Goal: Task Accomplishment & Management: Complete application form

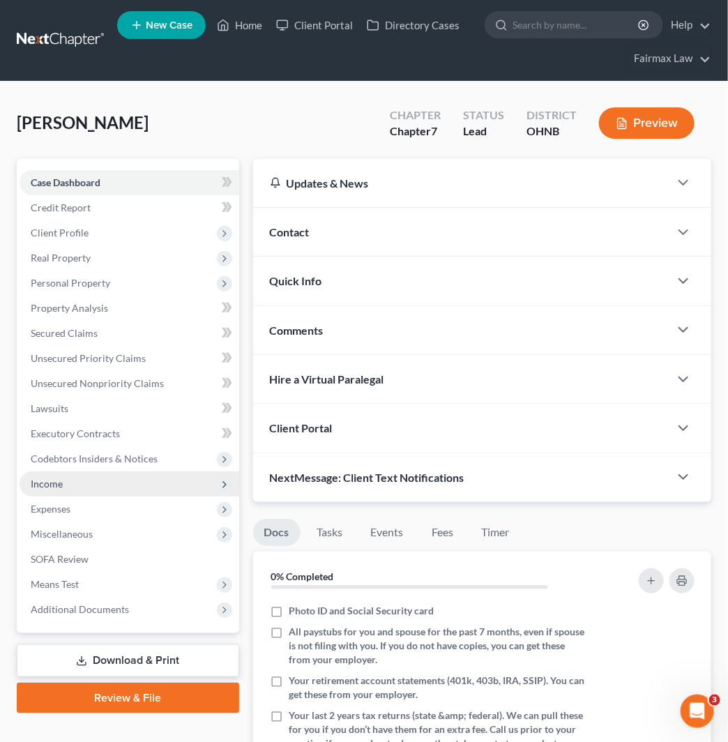
click at [116, 475] on span "Income" at bounding box center [130, 484] width 220 height 25
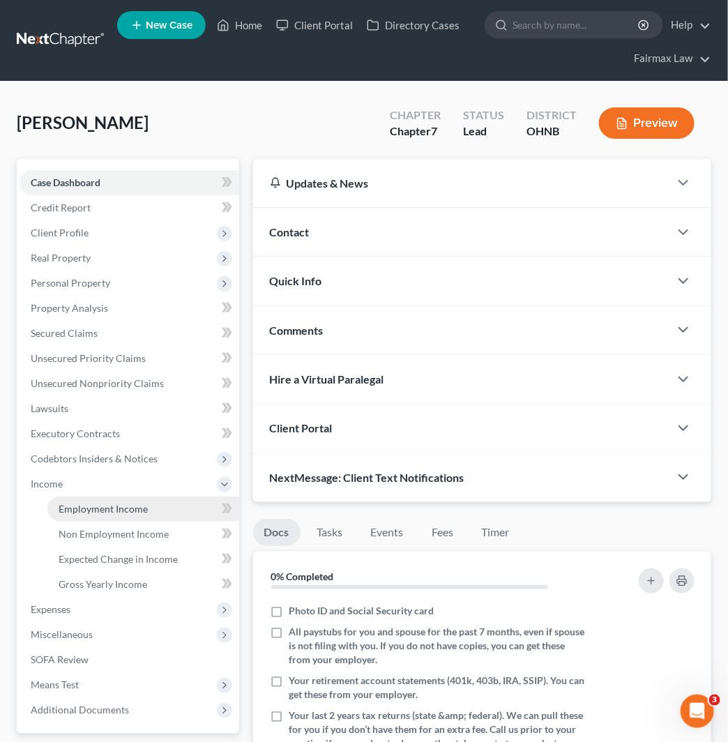
click at [126, 503] on span "Employment Income" at bounding box center [103, 509] width 89 height 12
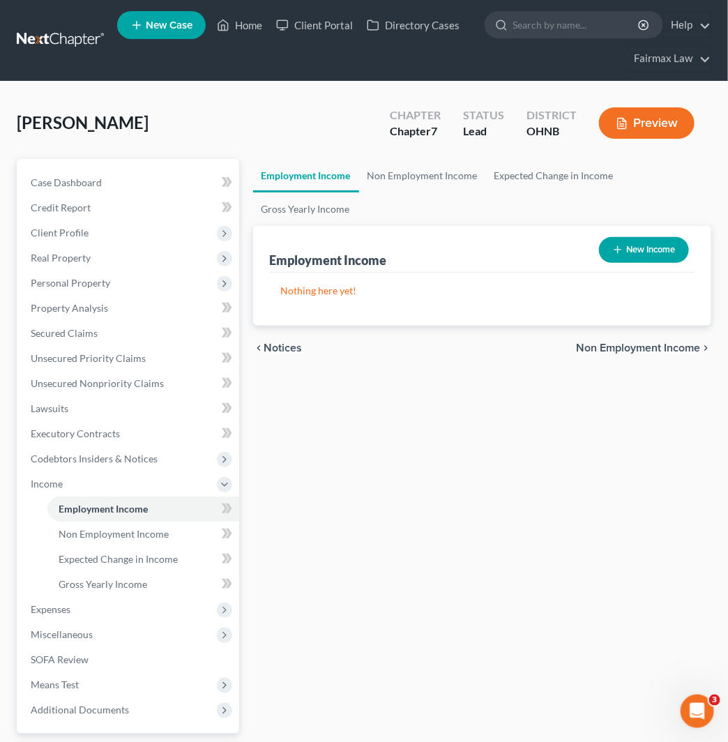
click at [640, 240] on button "New Income" at bounding box center [644, 250] width 90 height 26
select select "0"
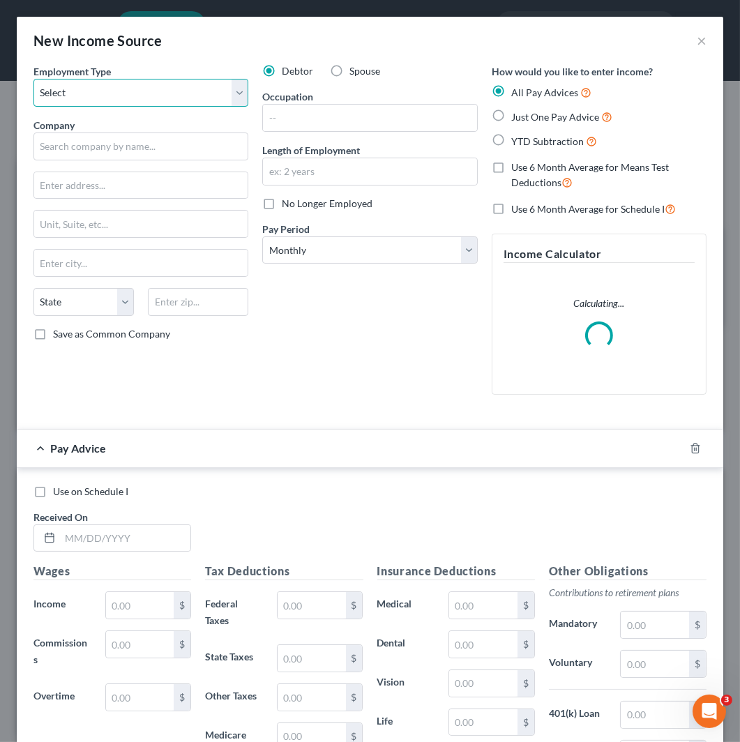
click at [163, 86] on select "Select Full or [DEMOGRAPHIC_DATA] Employment Self Employment" at bounding box center [140, 93] width 215 height 28
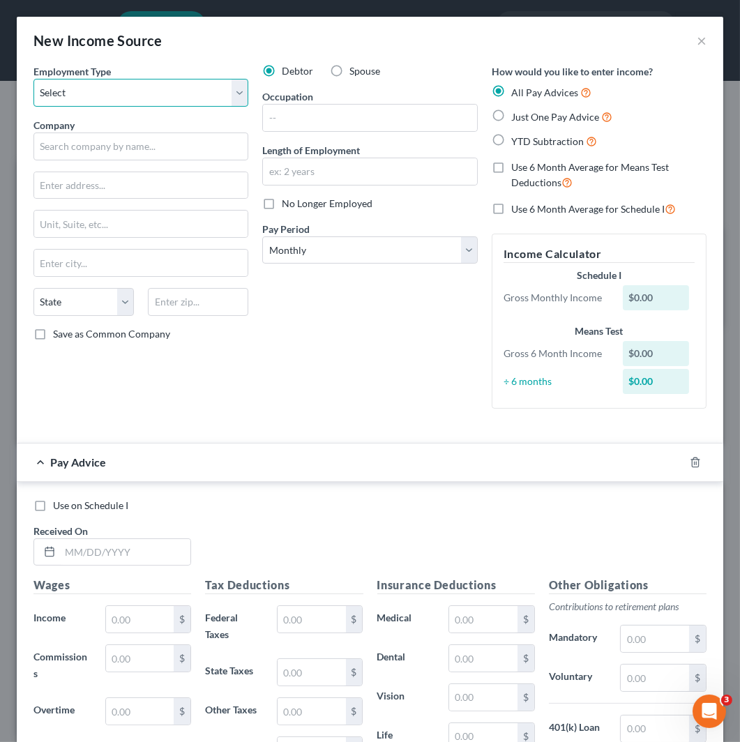
select select "0"
click at [33, 79] on select "Select Full or [DEMOGRAPHIC_DATA] Employment Self Employment" at bounding box center [140, 93] width 215 height 28
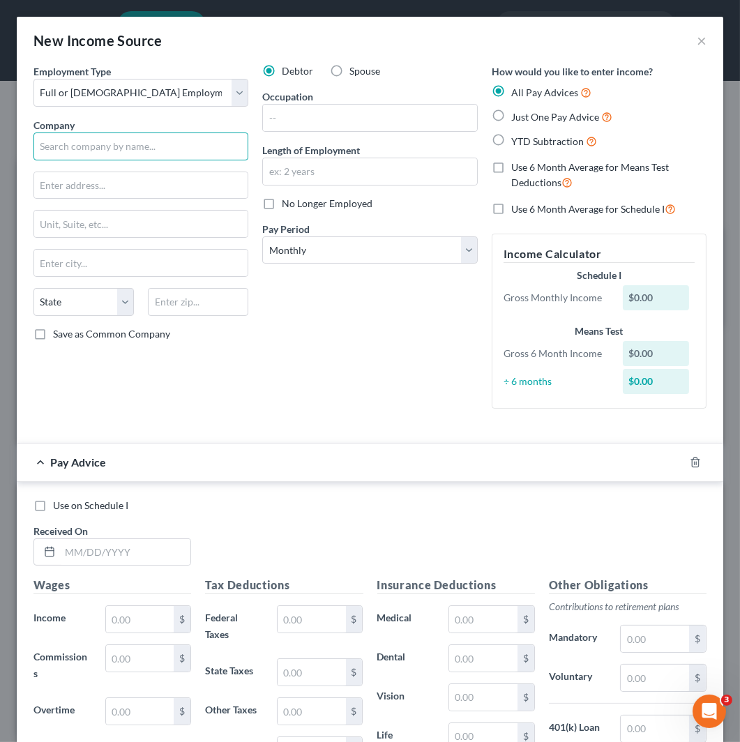
click at [177, 146] on input "text" at bounding box center [140, 147] width 215 height 28
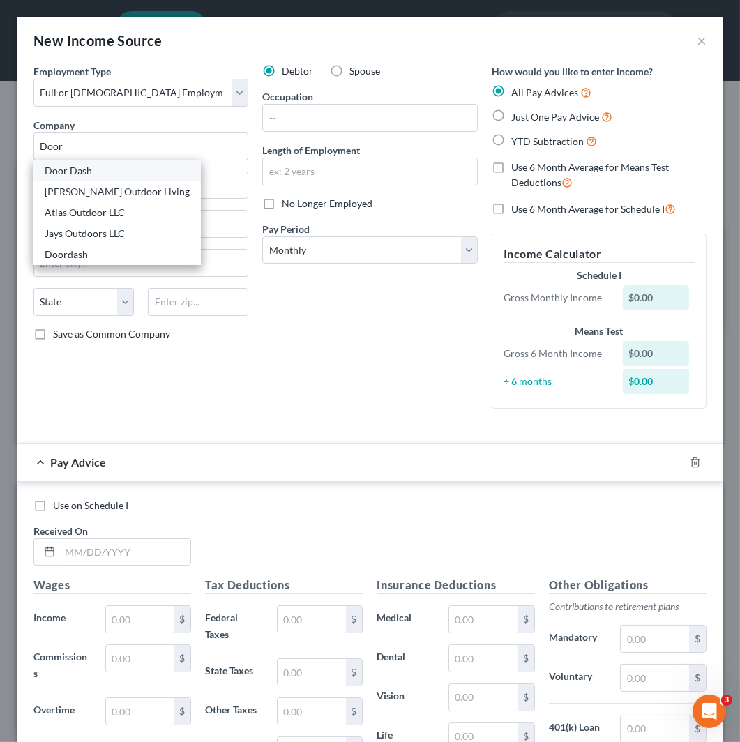
click at [142, 168] on div "Door Dash" at bounding box center [117, 171] width 145 height 14
type input "Door Dash"
type input "[STREET_ADDRESS]"
type input "[GEOGRAPHIC_DATA]"
select select "4"
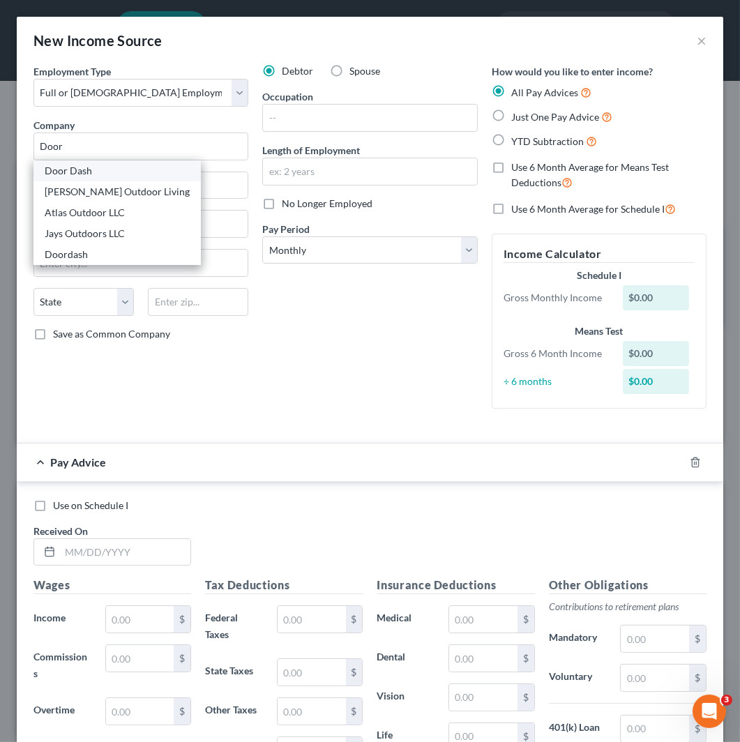
type input "94103"
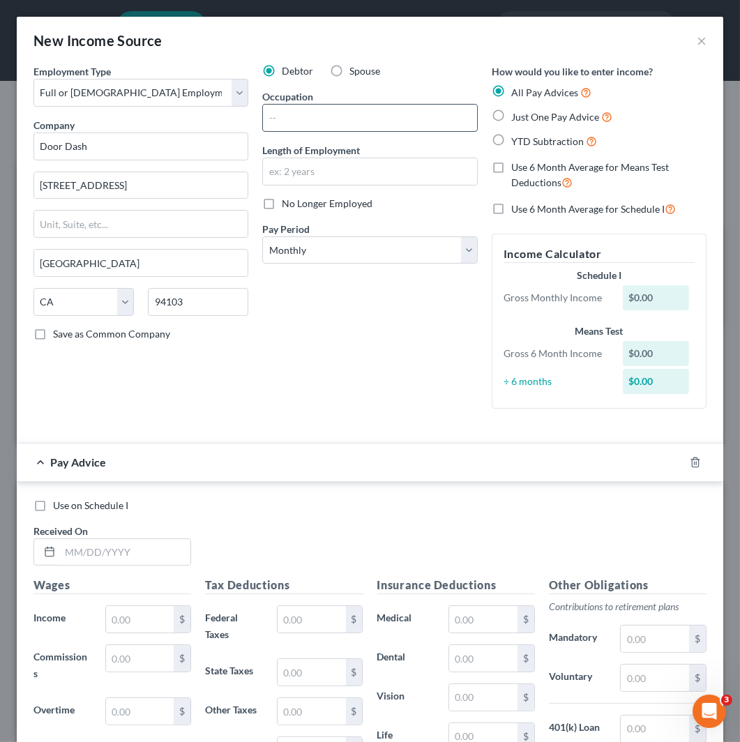
click at [392, 112] on input "text" at bounding box center [369, 118] width 213 height 27
type input "5 months"
drag, startPoint x: 340, startPoint y: 119, endPoint x: 195, endPoint y: 135, distance: 146.0
click at [195, 135] on div "Employment Type * Select Full or [DEMOGRAPHIC_DATA] Employment Self Employment …" at bounding box center [370, 248] width 687 height 368
click at [345, 181] on input "text" at bounding box center [369, 171] width 213 height 27
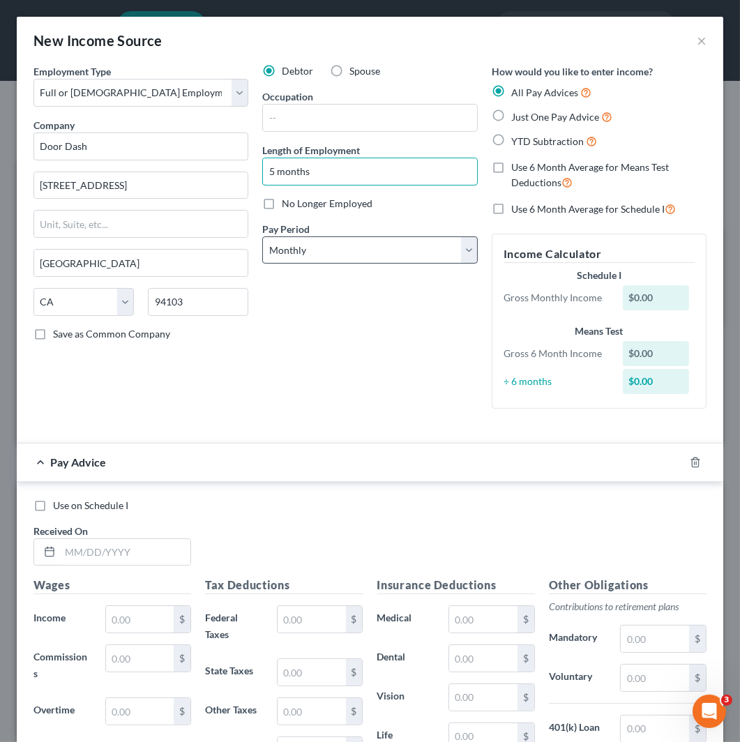
type input "5 months"
click at [343, 258] on select "Select Monthly Twice Monthly Every Other Week Weekly" at bounding box center [369, 250] width 215 height 28
click at [368, 242] on select "Select Monthly Twice Monthly Every Other Week Weekly" at bounding box center [369, 250] width 215 height 28
click at [511, 120] on span "Just One Pay Advice" at bounding box center [555, 117] width 88 height 12
click at [517, 118] on input "Just One Pay Advice" at bounding box center [521, 113] width 9 height 9
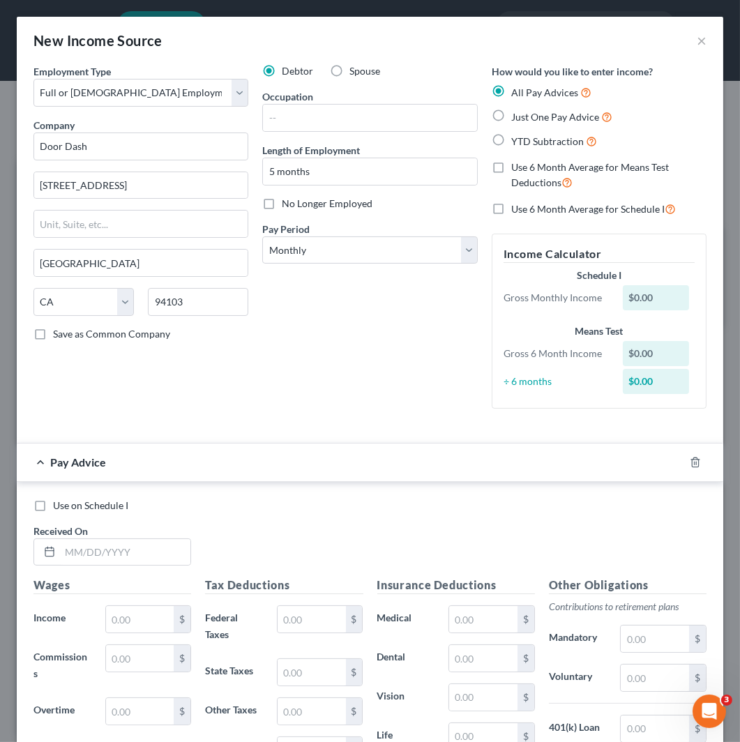
radio input "true"
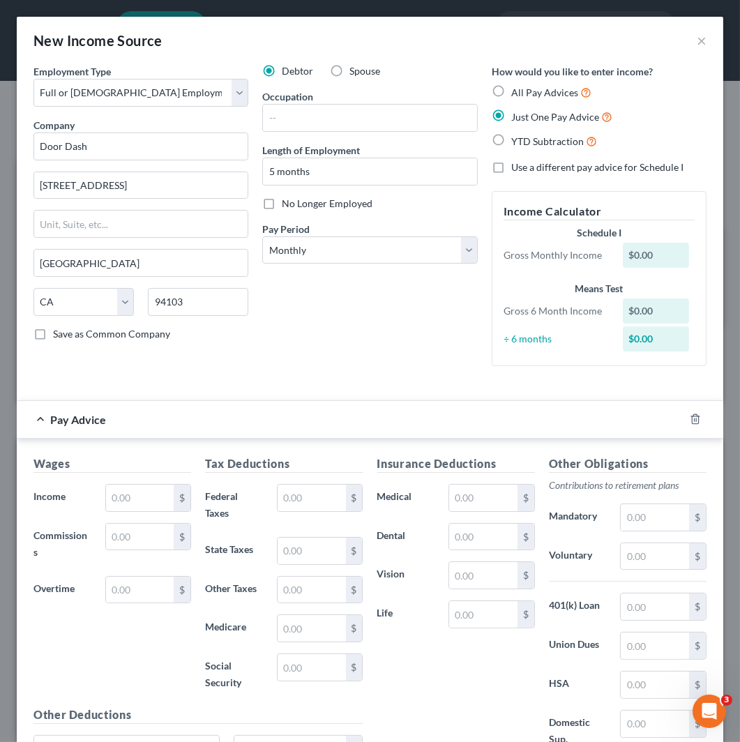
click at [531, 91] on span "All Pay Advices" at bounding box center [544, 92] width 67 height 12
click at [526, 91] on input "All Pay Advices" at bounding box center [521, 88] width 9 height 9
radio input "true"
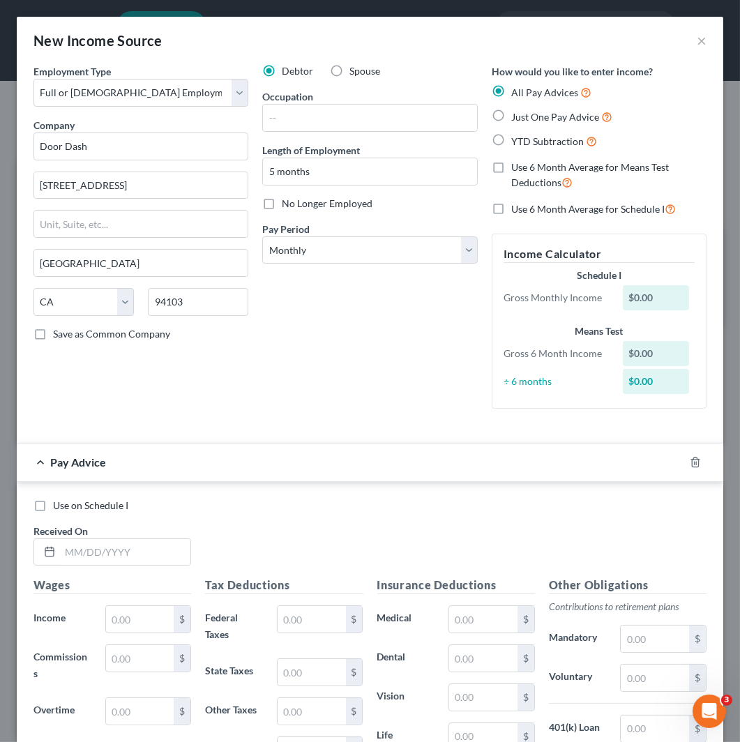
click at [534, 116] on span "Just One Pay Advice" at bounding box center [555, 117] width 88 height 12
click at [526, 116] on input "Just One Pay Advice" at bounding box center [521, 113] width 9 height 9
radio input "true"
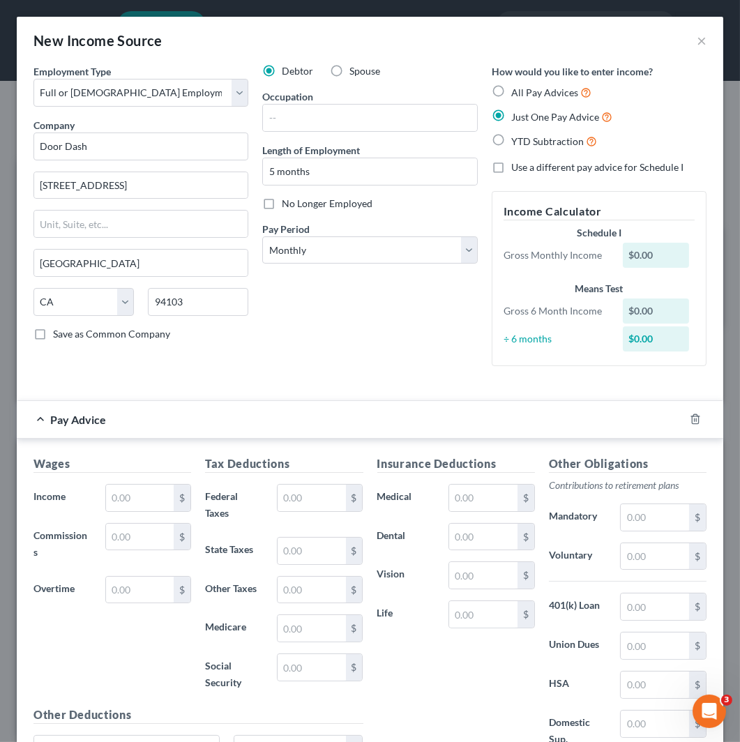
click at [536, 89] on span "All Pay Advices" at bounding box center [544, 92] width 67 height 12
click at [526, 89] on input "All Pay Advices" at bounding box center [521, 88] width 9 height 9
radio input "true"
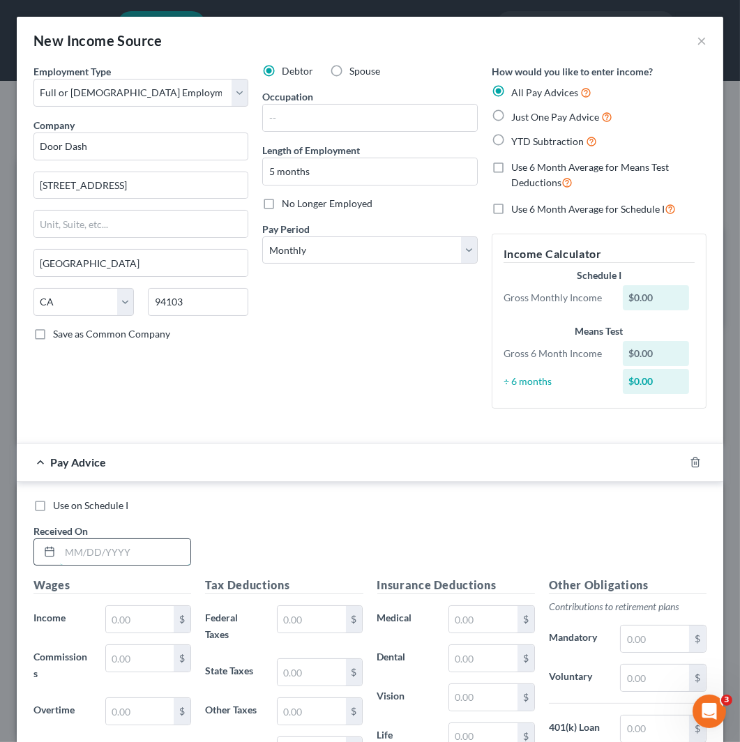
click at [96, 547] on input "text" at bounding box center [125, 552] width 130 height 27
click at [333, 206] on span "No Longer Employed" at bounding box center [327, 203] width 91 height 12
click at [296, 206] on input "No Longer Employed" at bounding box center [291, 201] width 9 height 9
checkbox input "true"
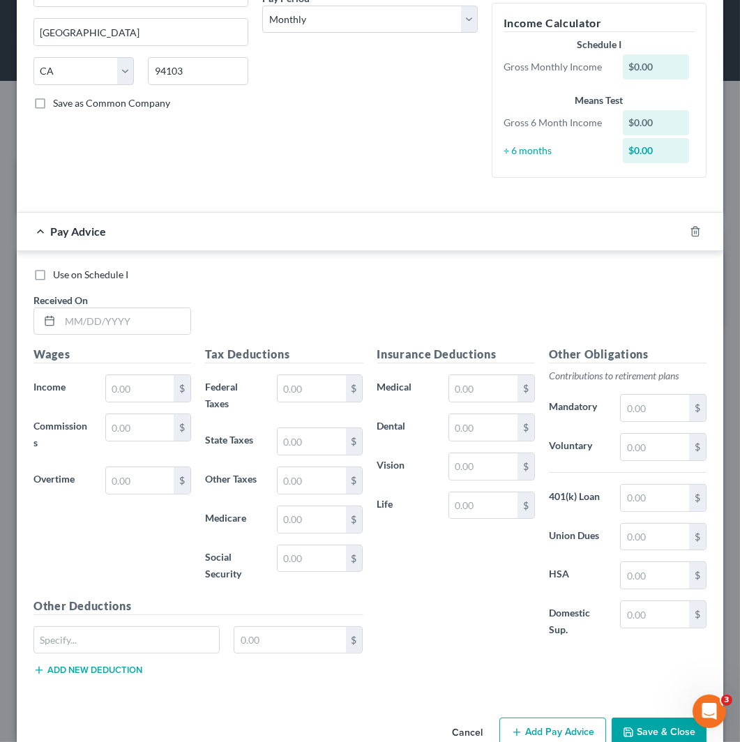
scroll to position [232, 0]
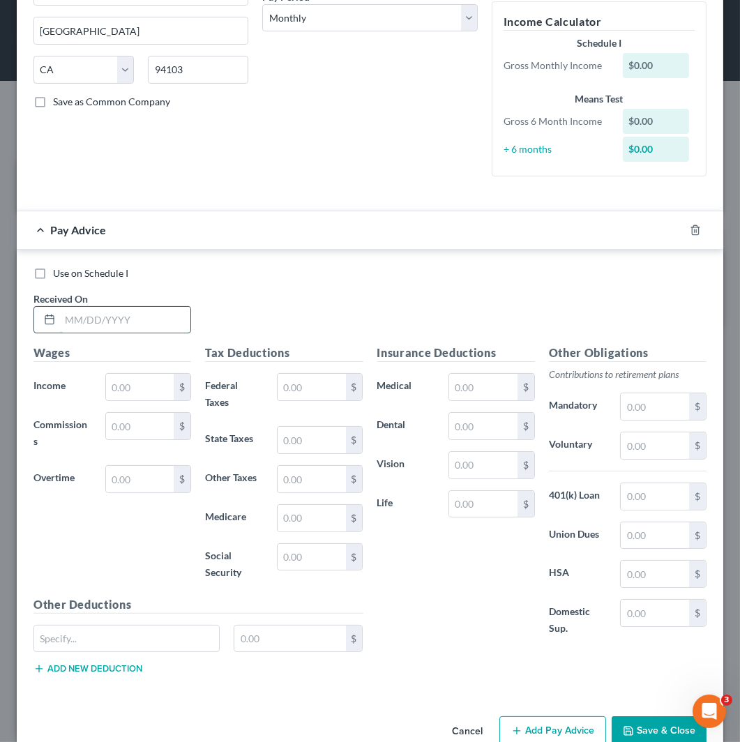
click at [105, 322] on input "text" at bounding box center [125, 320] width 130 height 27
type input "[DATE]"
type input "0"
click at [674, 232] on icon "button" at bounding box center [677, 228] width 6 height 6
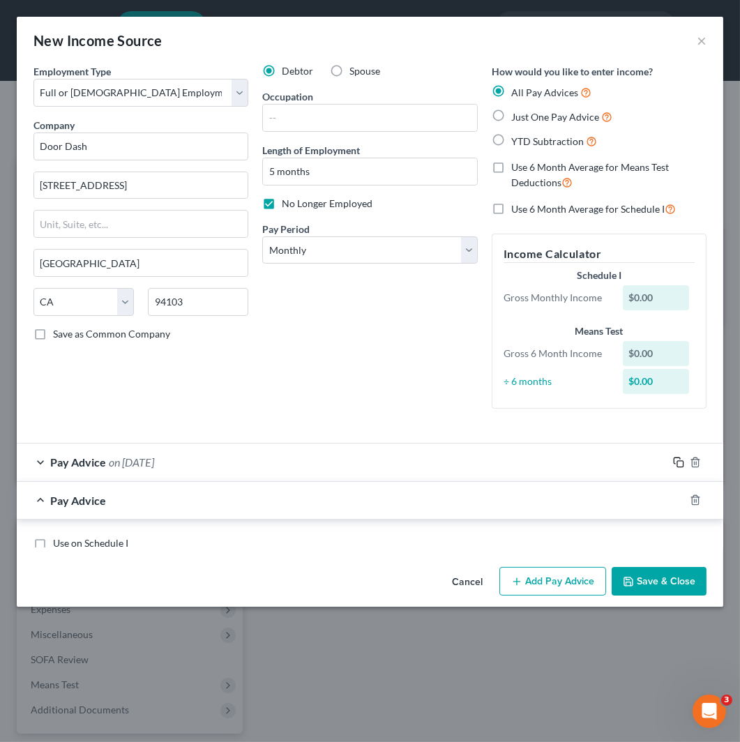
scroll to position [0, 0]
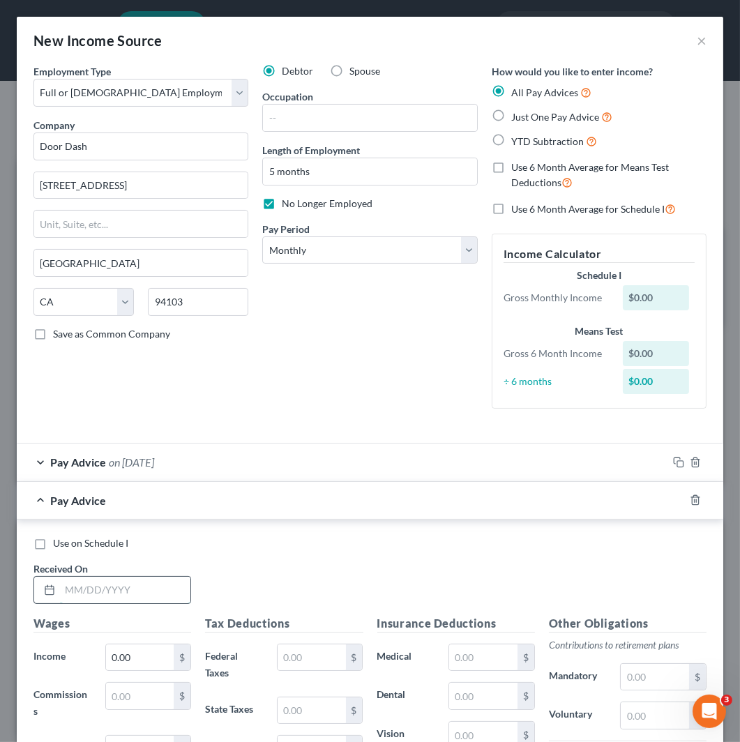
click at [119, 585] on input "text" at bounding box center [125, 590] width 130 height 27
type input "[DATE]"
click at [673, 499] on icon "button" at bounding box center [678, 500] width 11 height 11
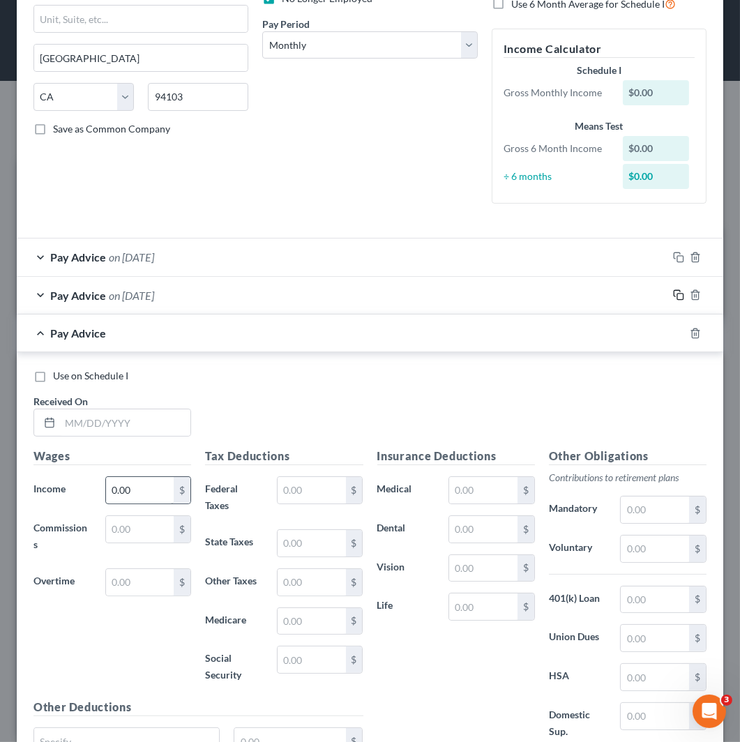
scroll to position [232, 0]
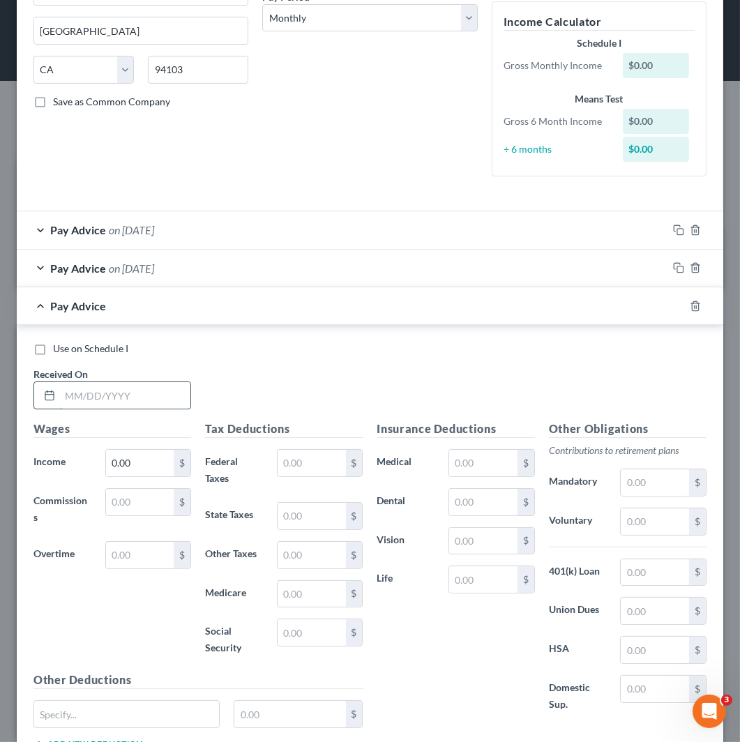
click at [127, 407] on input "text" at bounding box center [125, 395] width 130 height 27
type input "[DATE]"
click at [673, 308] on icon "button" at bounding box center [678, 306] width 11 height 11
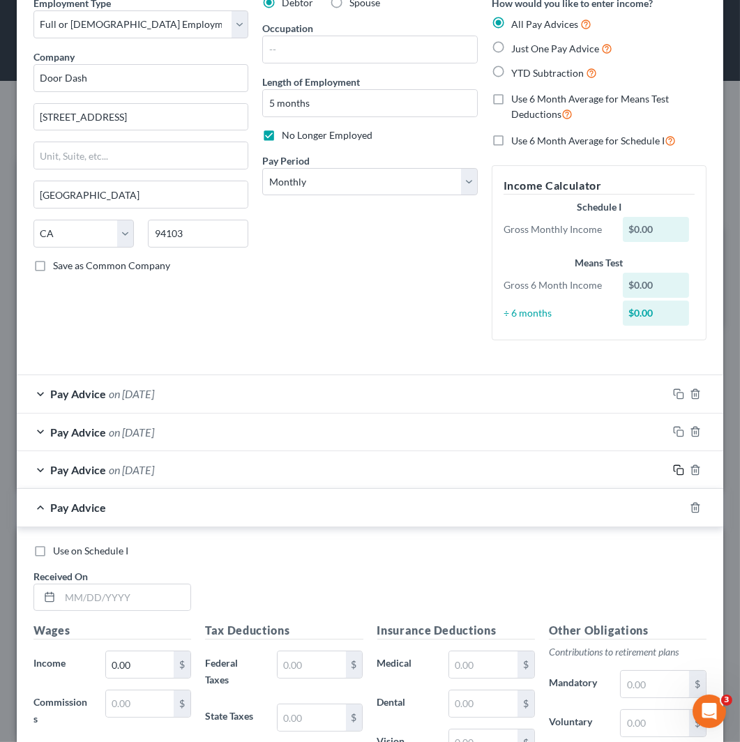
scroll to position [310, 0]
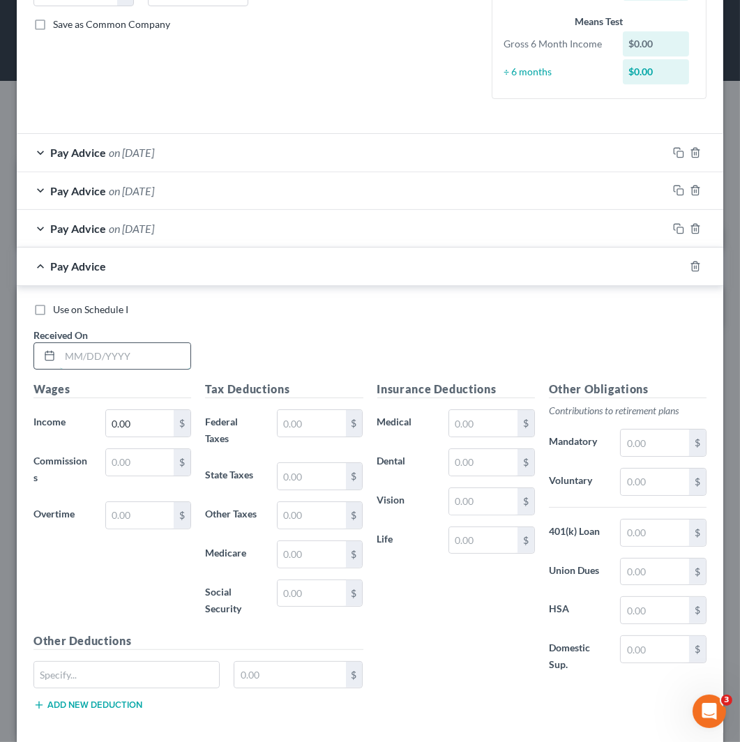
click at [142, 354] on input "text" at bounding box center [125, 356] width 130 height 27
type input "[DATE]"
click at [677, 271] on rect "button" at bounding box center [680, 268] width 6 height 6
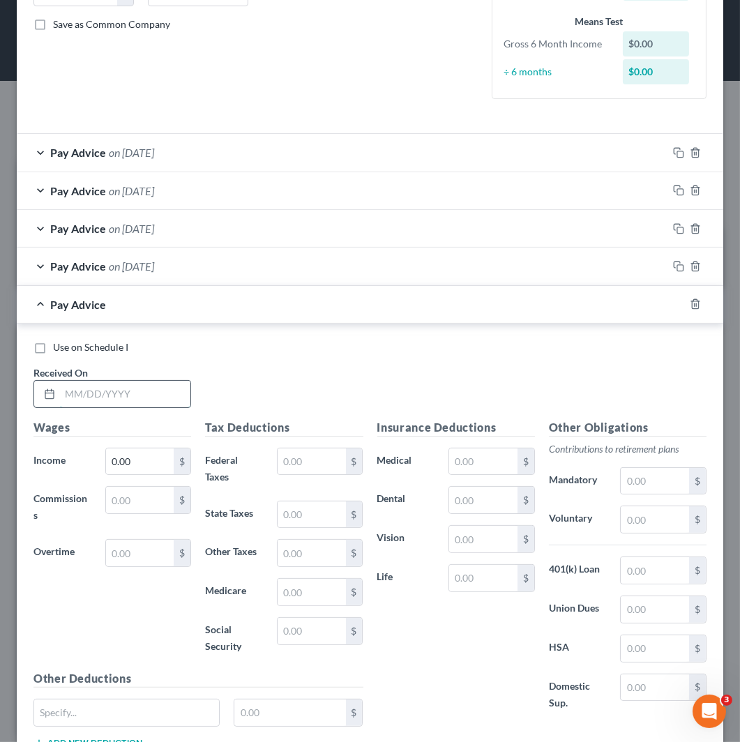
click at [154, 398] on input "text" at bounding box center [125, 394] width 130 height 27
type input "[DATE]"
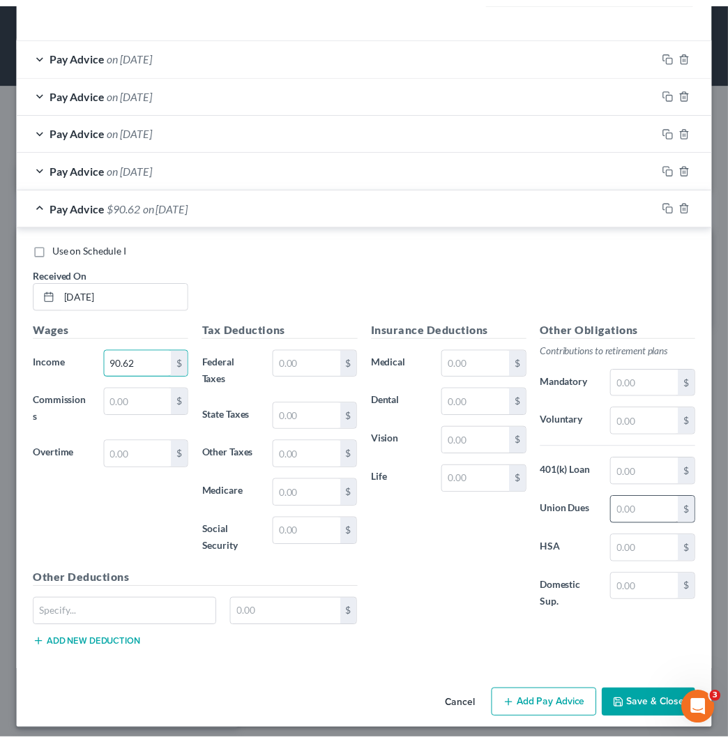
scroll to position [416, 0]
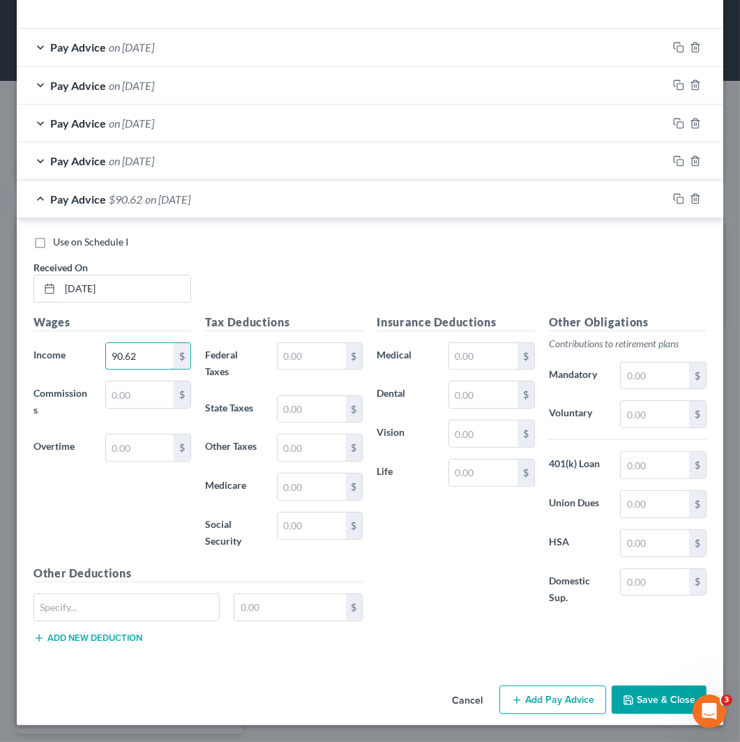
type input "90.62"
click at [659, 710] on button "Save & Close" at bounding box center [659, 700] width 95 height 29
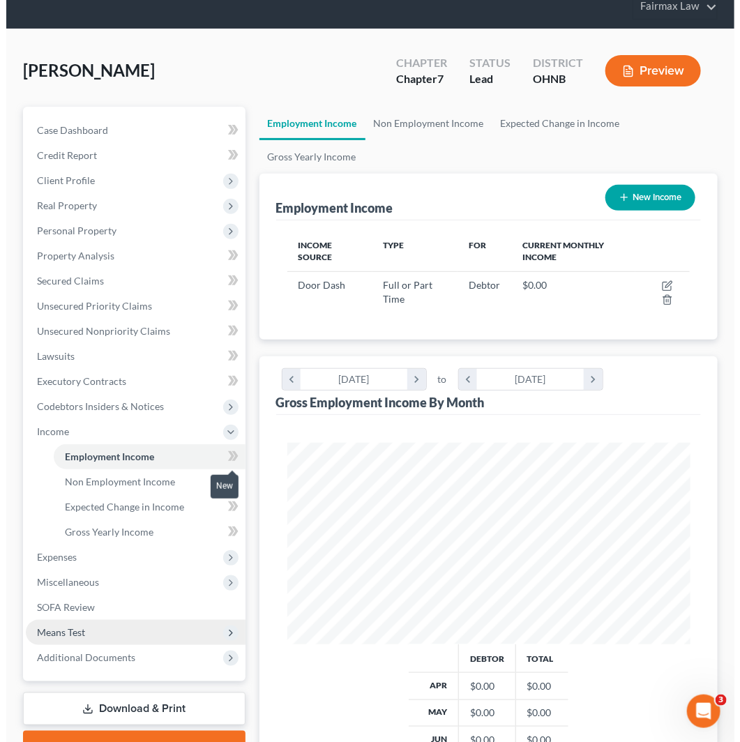
scroll to position [232, 0]
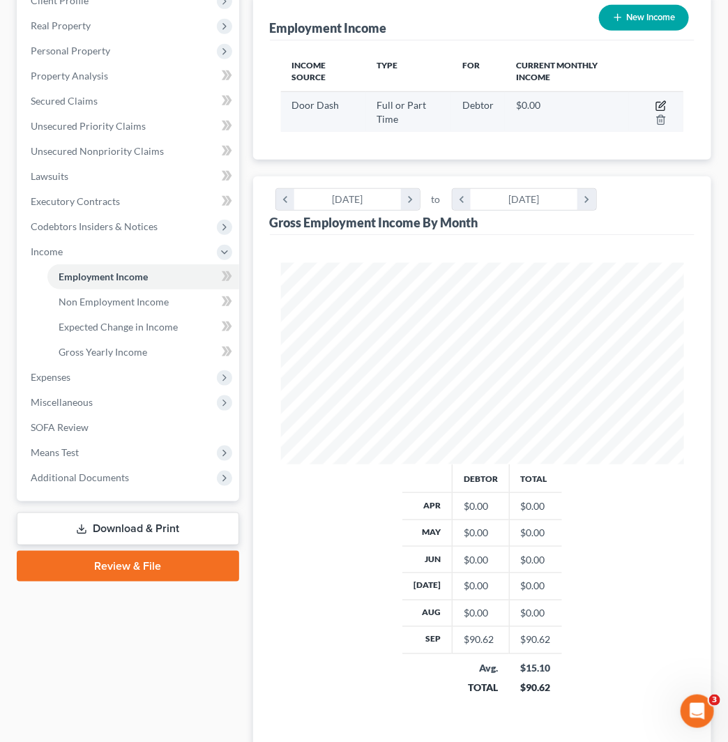
click at [663, 102] on icon "button" at bounding box center [662, 104] width 6 height 6
select select "0"
select select "4"
select select "0"
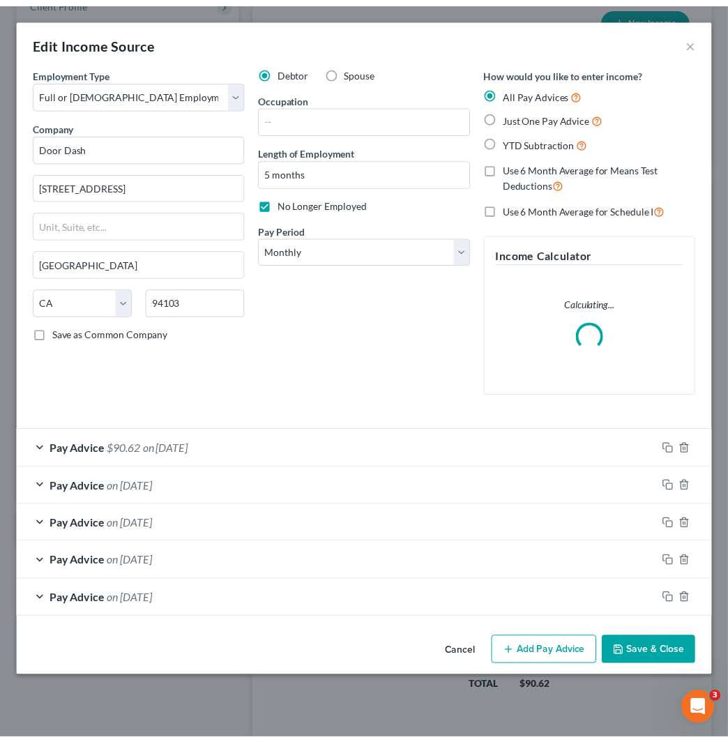
scroll to position [204, 438]
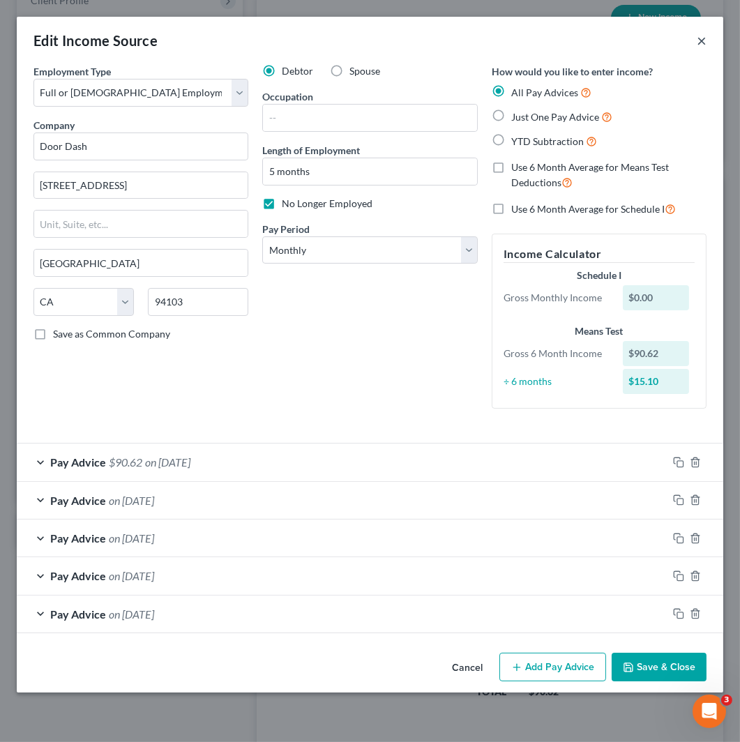
click at [702, 43] on button "×" at bounding box center [702, 40] width 10 height 17
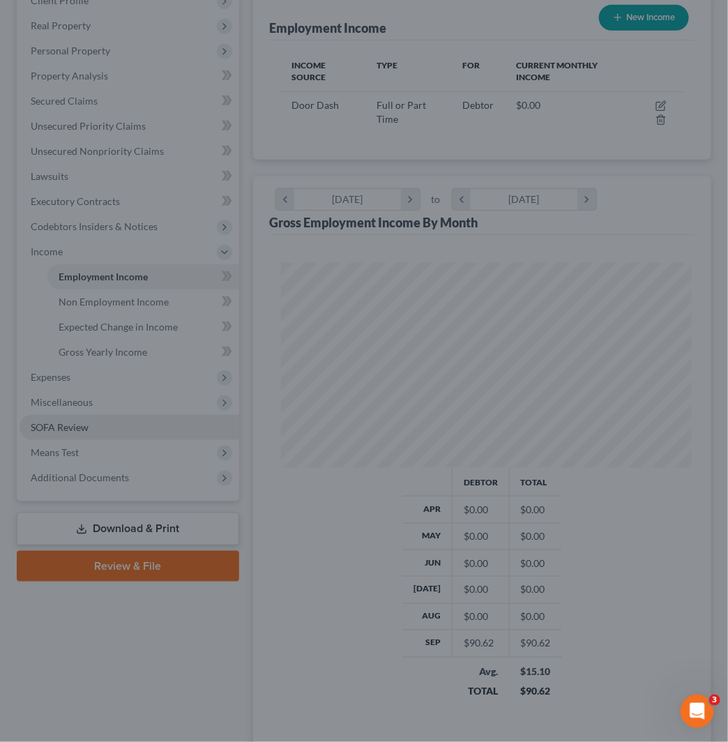
scroll to position [697315, 697086]
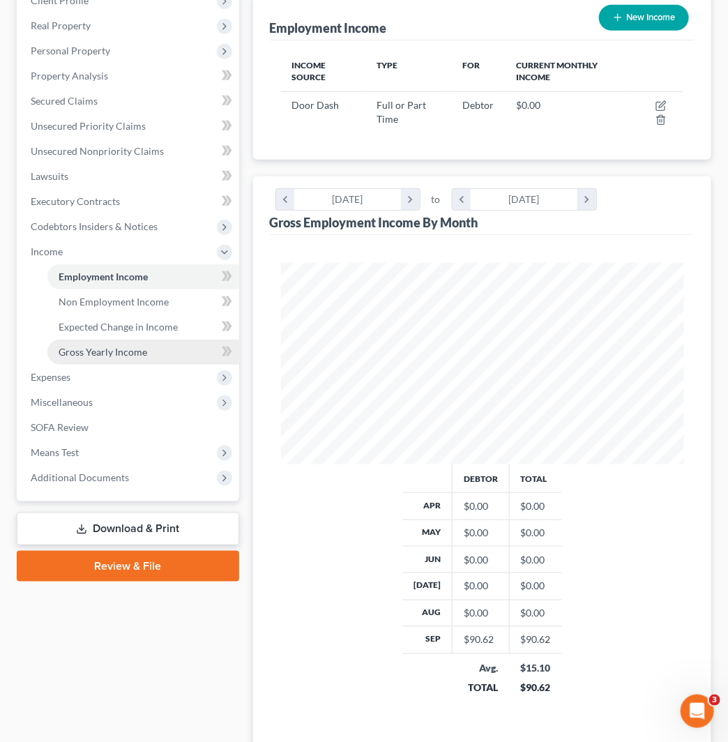
click at [117, 349] on span "Gross Yearly Income" at bounding box center [103, 352] width 89 height 12
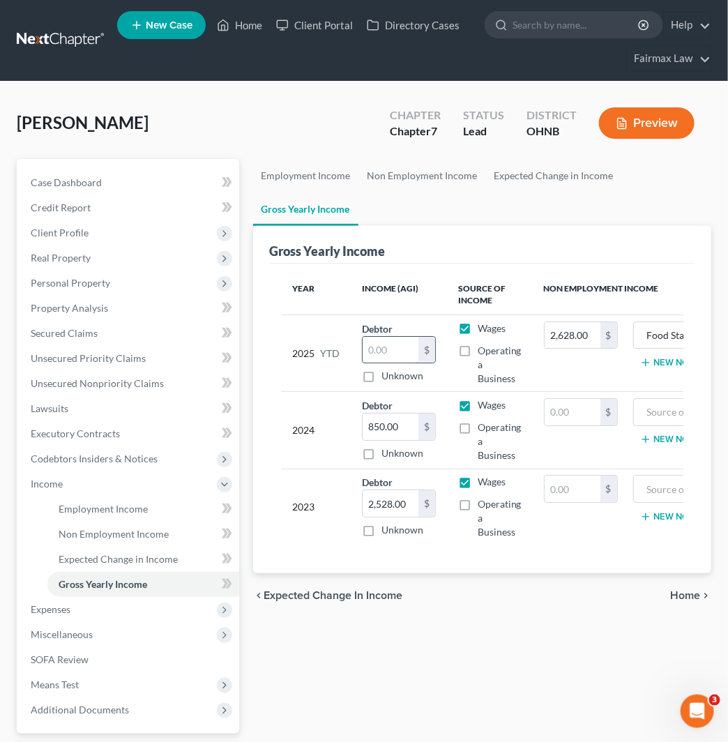
click at [398, 345] on input "text" at bounding box center [391, 350] width 56 height 27
type input "90.62"
click at [113, 677] on span "Means Test" at bounding box center [130, 684] width 220 height 25
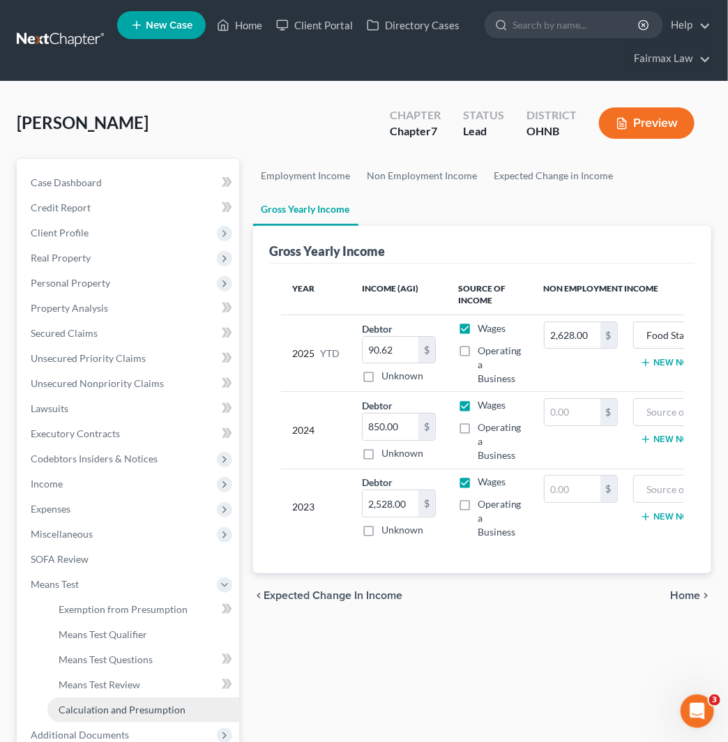
click at [126, 714] on span "Calculation and Presumption" at bounding box center [122, 710] width 127 height 12
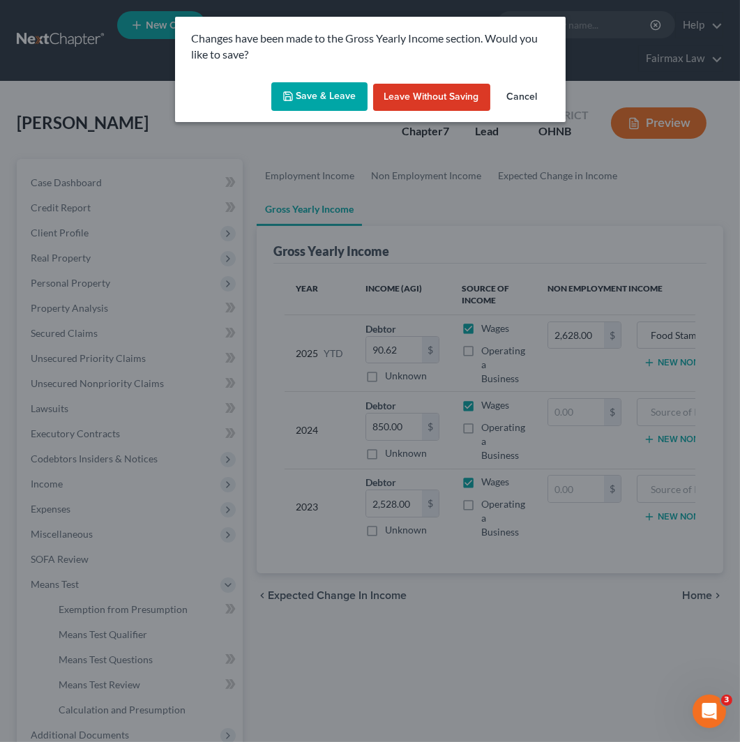
click at [324, 94] on button "Save & Leave" at bounding box center [319, 96] width 96 height 29
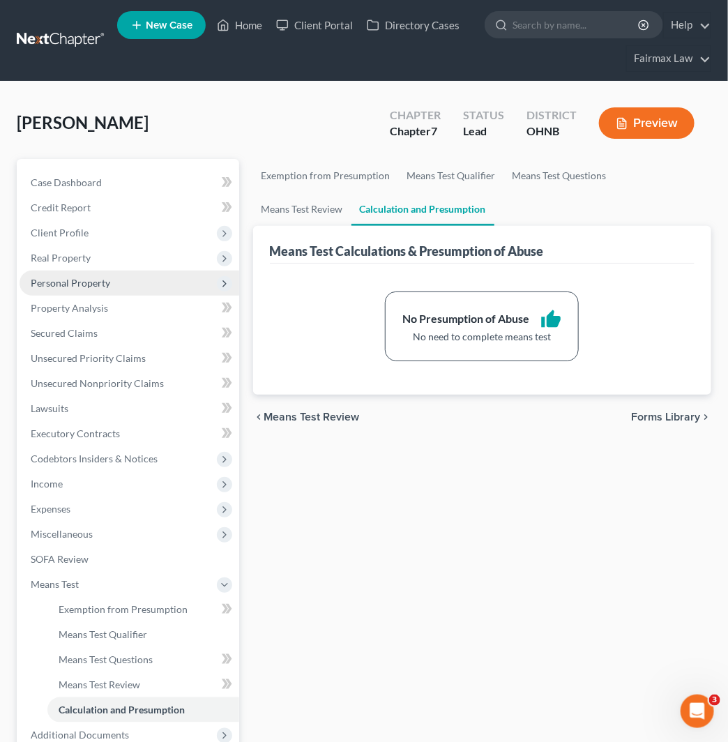
click at [137, 289] on span "Personal Property" at bounding box center [130, 283] width 220 height 25
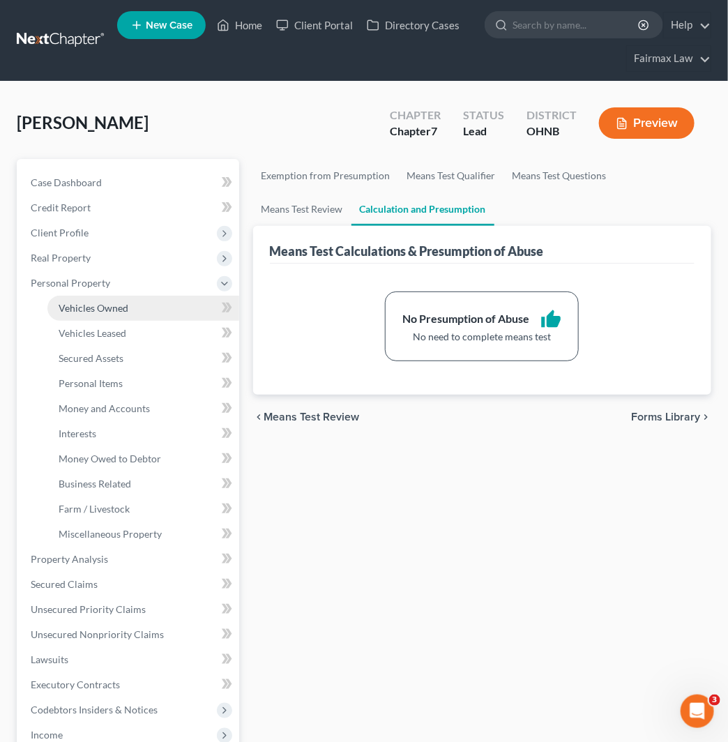
click at [133, 306] on link "Vehicles Owned" at bounding box center [143, 308] width 192 height 25
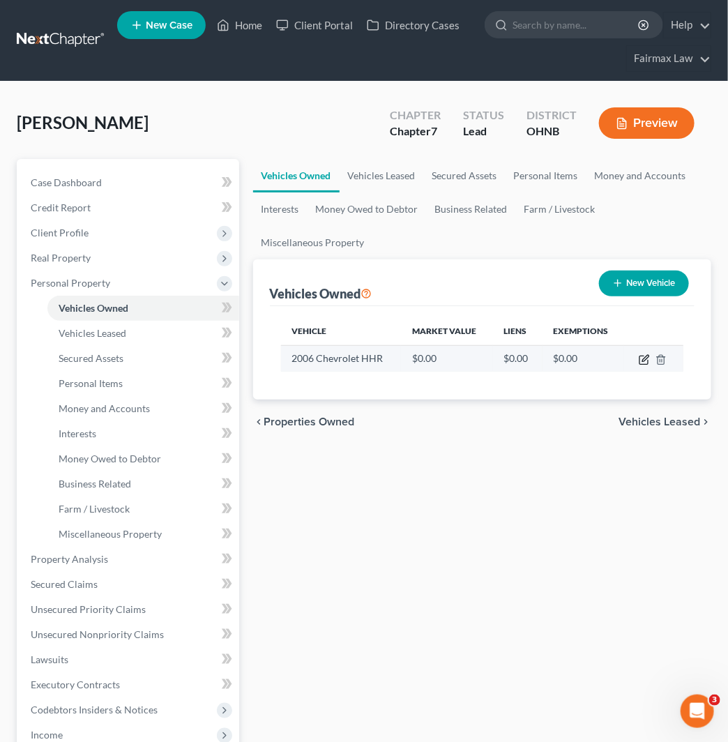
click at [640, 359] on icon "button" at bounding box center [644, 359] width 11 height 11
select select "0"
select select "20"
select select "3"
select select "0"
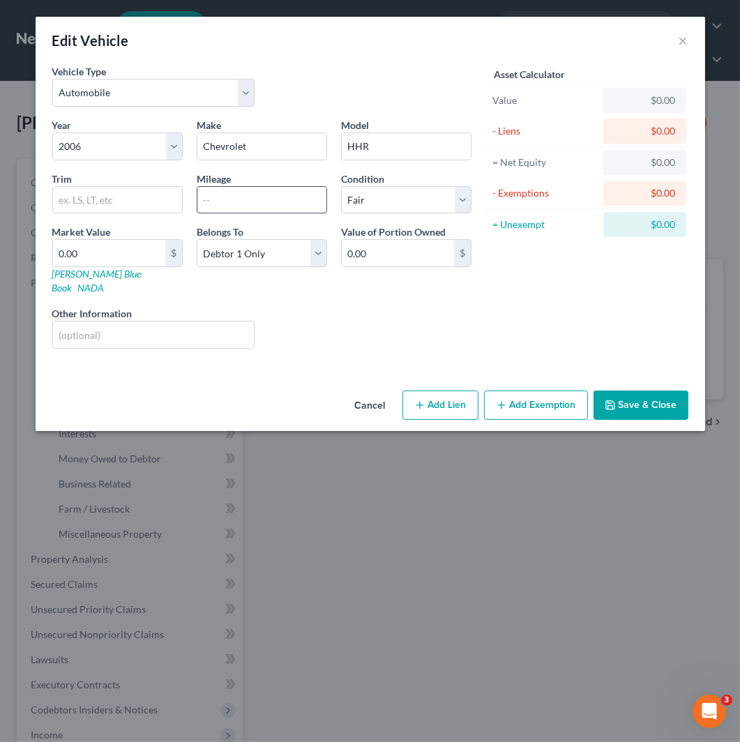
click at [273, 206] on input "text" at bounding box center [261, 200] width 129 height 27
drag, startPoint x: 276, startPoint y: 202, endPoint x: 63, endPoint y: 247, distance: 216.7
click at [63, 247] on div "Year Select 2026 2025 2024 2023 2022 2021 2020 2019 2018 2017 2016 2015 2014 20…" at bounding box center [261, 239] width 433 height 242
type input "88029"
click at [80, 248] on input "0.00" at bounding box center [109, 253] width 112 height 27
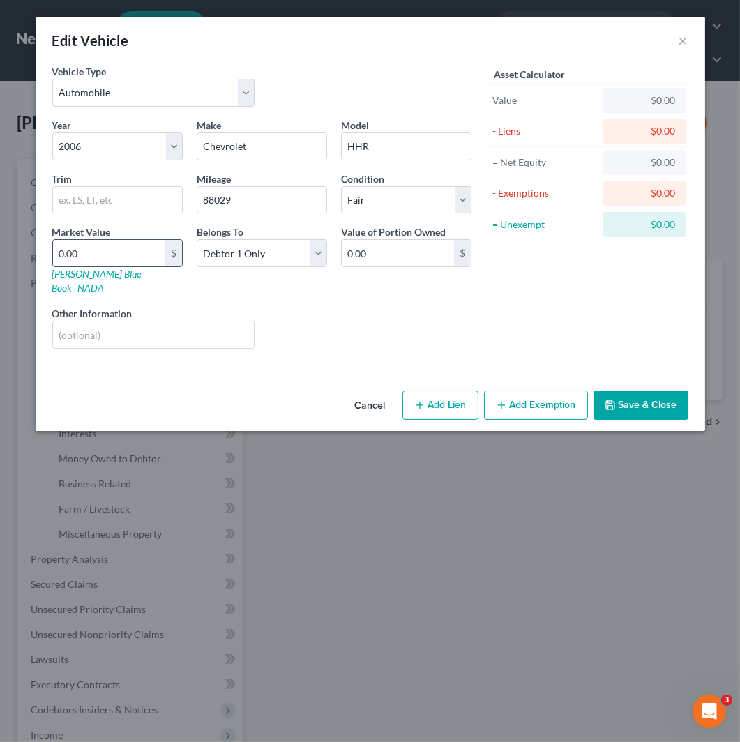
type input "2"
type input "2.00"
type input "28"
type input "28.00"
type input "288"
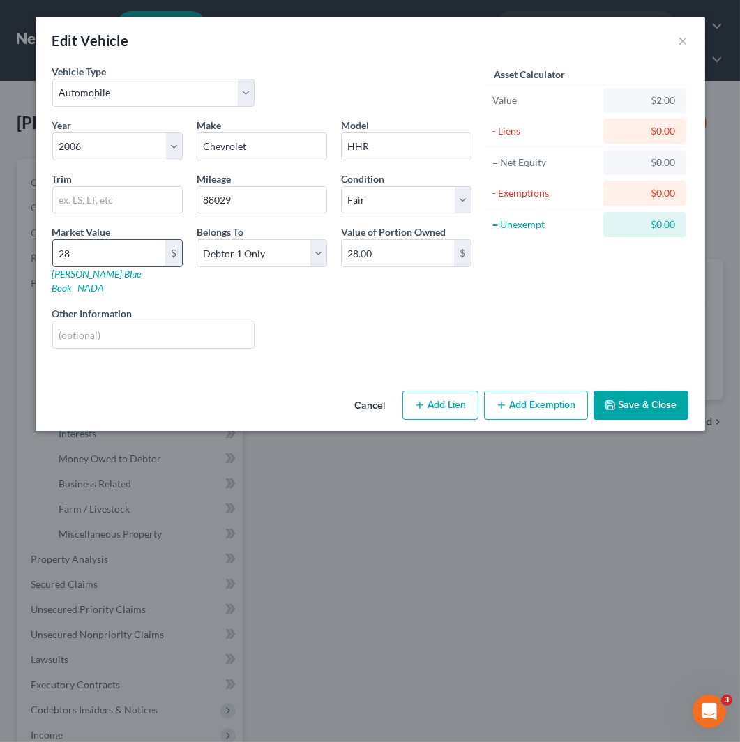
type input "288.00"
type input "2888"
type input "2,888.00"
type input "2,888"
click at [553, 391] on button "Add Exemption" at bounding box center [536, 405] width 104 height 29
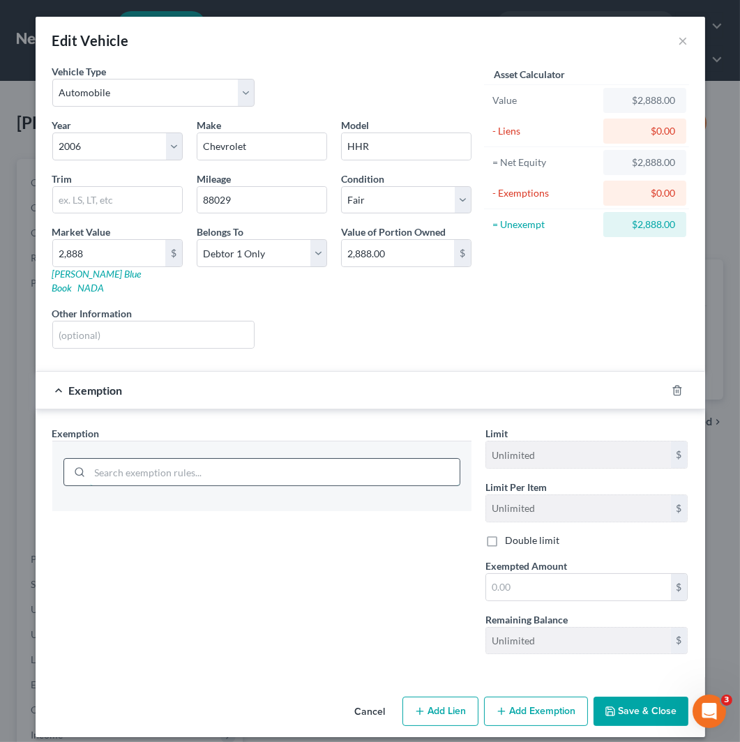
click at [246, 466] on input "search" at bounding box center [275, 472] width 370 height 27
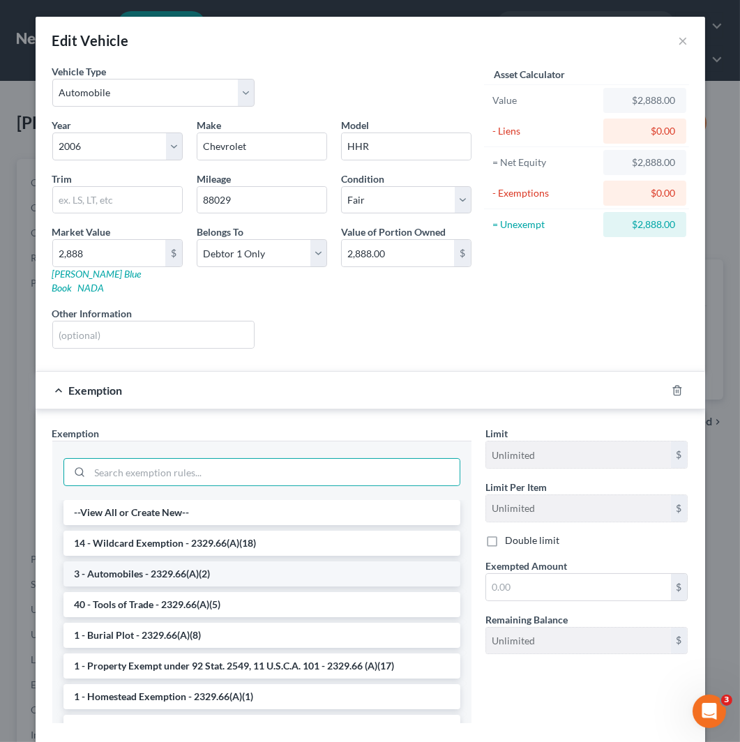
click at [276, 562] on li "3 - Automobiles - 2329.66(A)(2)" at bounding box center [261, 574] width 397 height 25
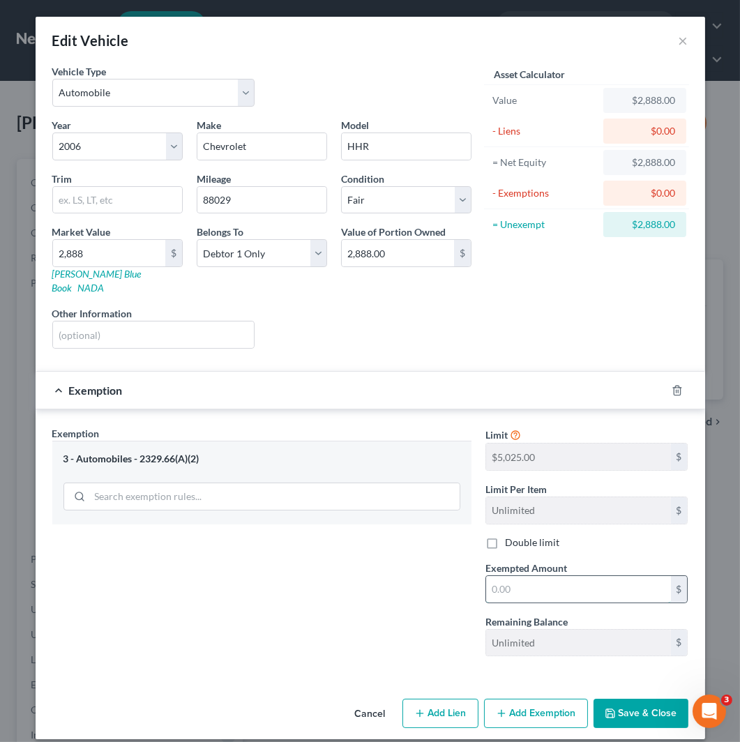
click at [619, 586] on input "text" at bounding box center [578, 589] width 185 height 27
type input "2,888"
click at [635, 707] on button "Save & Close" at bounding box center [641, 713] width 95 height 29
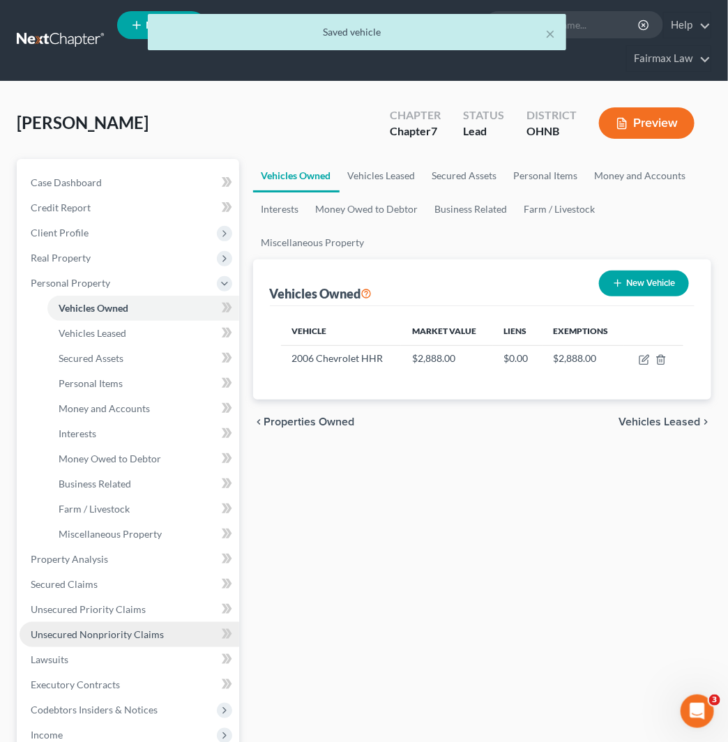
click at [112, 625] on link "Unsecured Nonpriority Claims" at bounding box center [130, 634] width 220 height 25
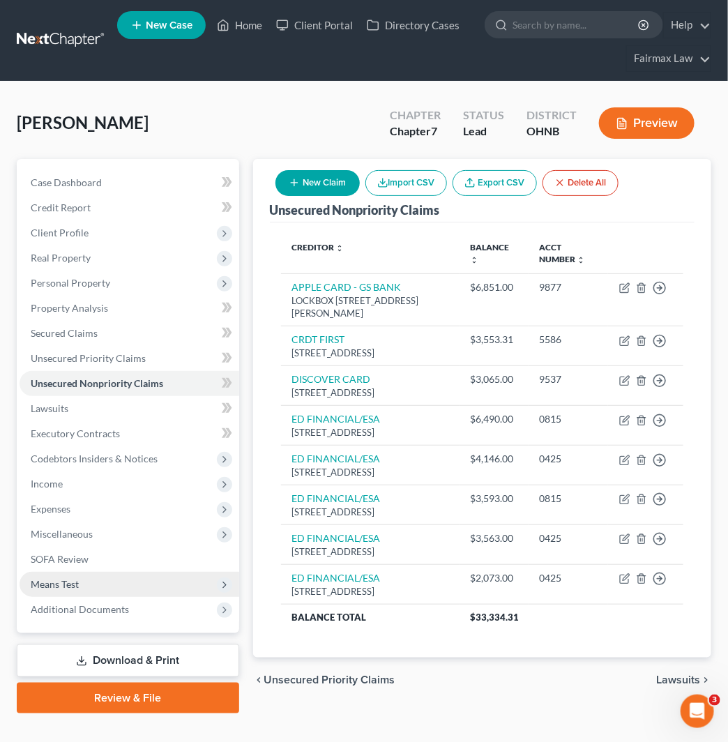
click at [122, 575] on span "Means Test" at bounding box center [130, 584] width 220 height 25
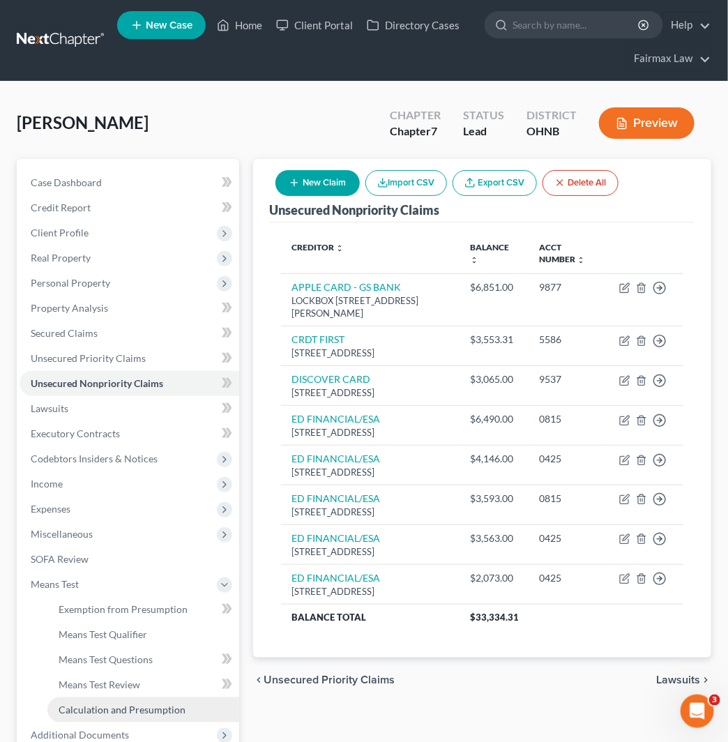
click at [144, 700] on link "Calculation and Presumption" at bounding box center [143, 710] width 192 height 25
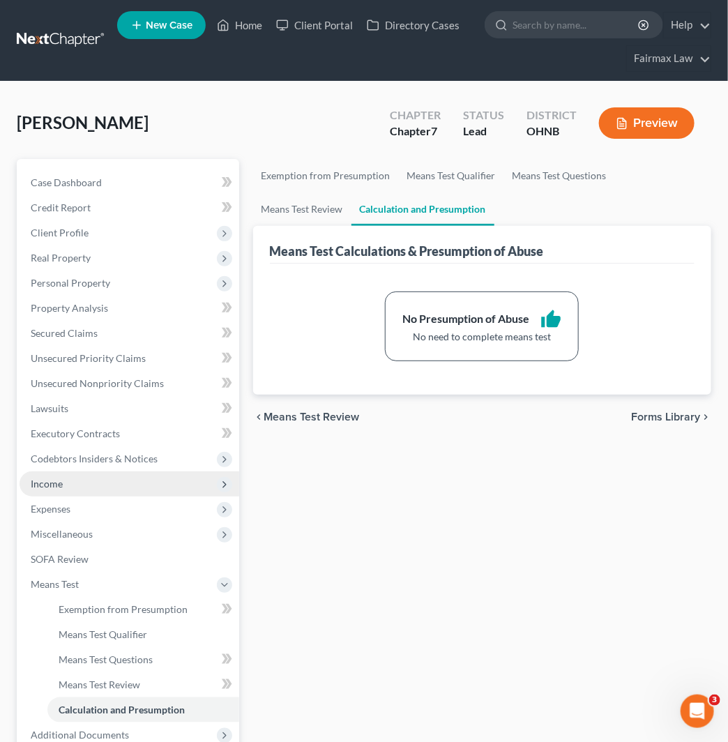
click at [124, 485] on span "Income" at bounding box center [130, 484] width 220 height 25
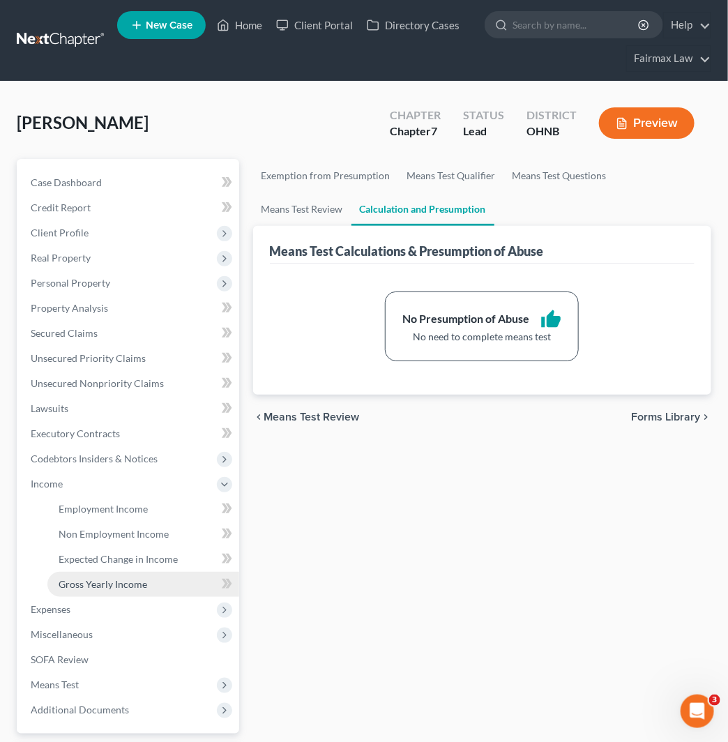
click at [150, 584] on link "Gross Yearly Income" at bounding box center [143, 584] width 192 height 25
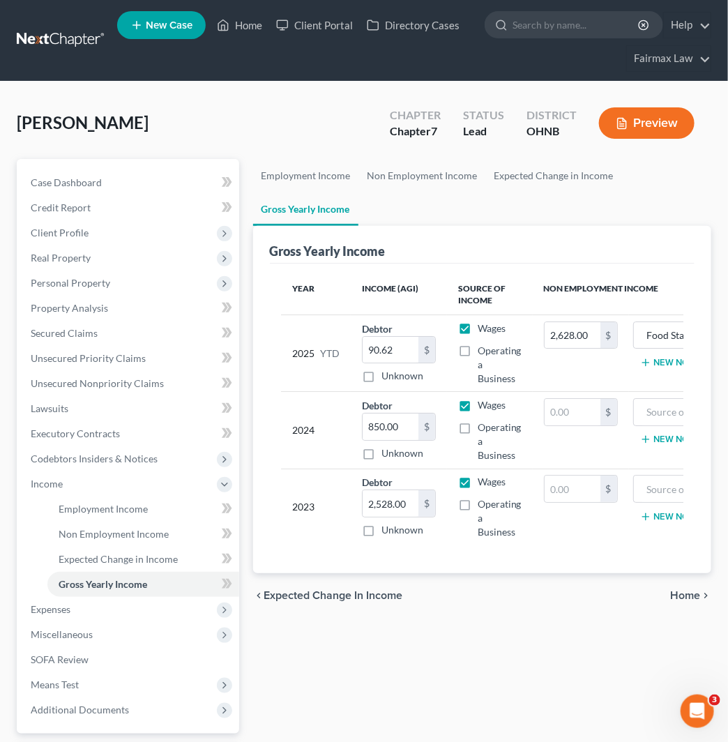
click at [64, 36] on link at bounding box center [61, 40] width 89 height 25
